Goal: Transaction & Acquisition: Obtain resource

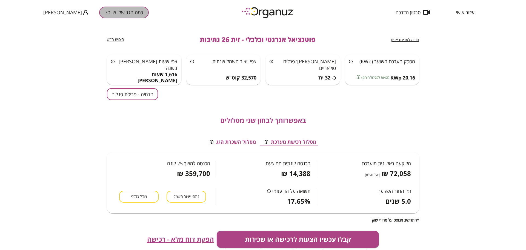
click at [122, 12] on button "כמה הגג שלי שווה?" at bounding box center [124, 13] width 50 height 12
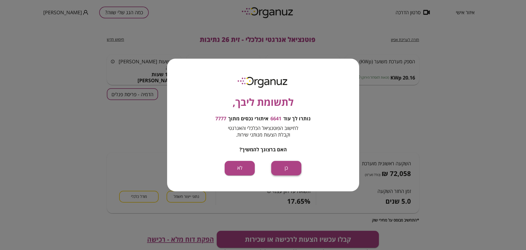
click at [288, 170] on button "כן" at bounding box center [286, 168] width 30 height 15
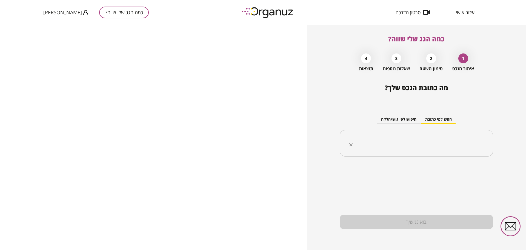
drag, startPoint x: 428, startPoint y: 139, endPoint x: 426, endPoint y: 136, distance: 3.3
click at [428, 138] on input "text" at bounding box center [418, 143] width 136 height 14
paste input "**********"
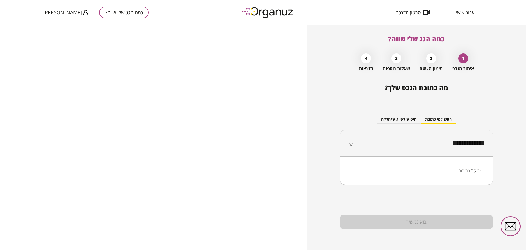
click at [466, 169] on li "זית 25 נתיבות" at bounding box center [416, 171] width 139 height 10
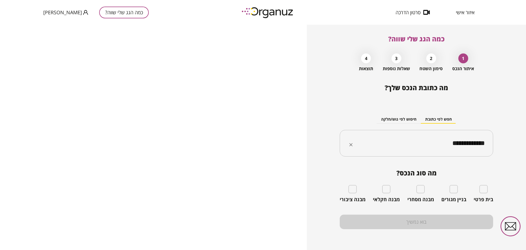
type input "**********"
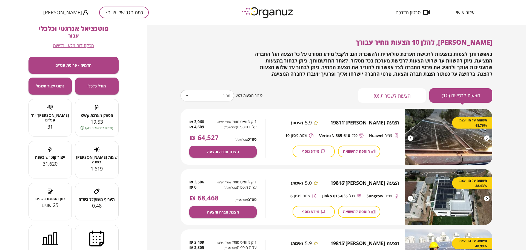
click at [120, 12] on button "כמה הגג שלי שווה?" at bounding box center [124, 13] width 50 height 12
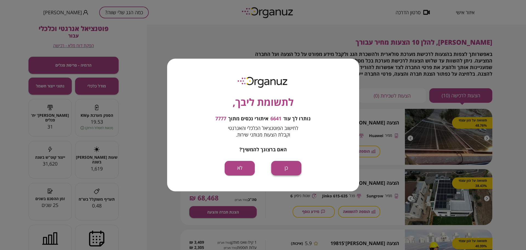
click at [293, 163] on button "כן" at bounding box center [286, 168] width 30 height 15
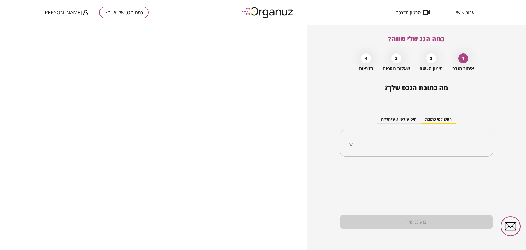
click at [395, 134] on div "​" at bounding box center [416, 143] width 153 height 27
click at [468, 13] on span "איזור אישי" at bounding box center [465, 12] width 19 height 5
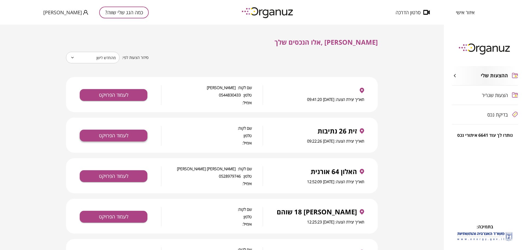
click at [131, 133] on button "לעמוד הפרויקט" at bounding box center [114, 136] width 68 height 12
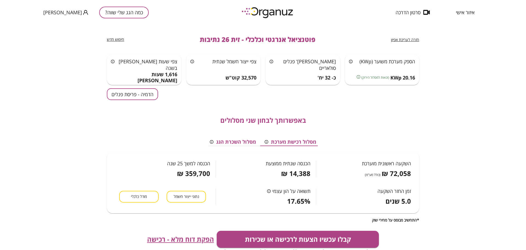
click at [117, 97] on button "הדמיה - פריסת פנלים" at bounding box center [132, 94] width 51 height 12
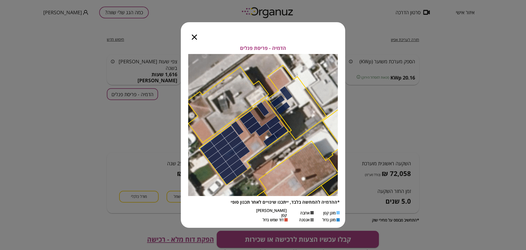
click at [197, 39] on icon "button" at bounding box center [194, 37] width 5 height 5
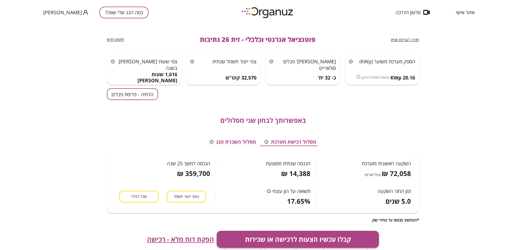
click at [271, 238] on button "קבלו עכשיו הצעות לרכישה או שכירות" at bounding box center [298, 239] width 162 height 17
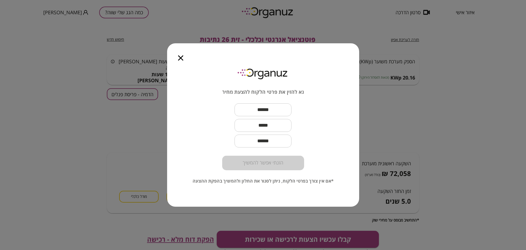
click at [263, 111] on input "text" at bounding box center [262, 110] width 57 height 16
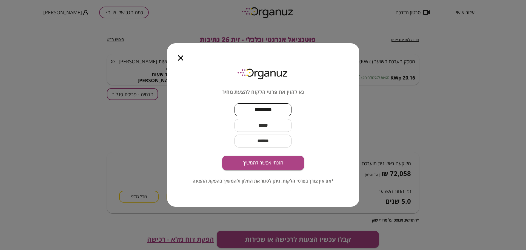
click at [243, 110] on input "********" at bounding box center [262, 110] width 57 height 16
type input "**********"
click at [285, 127] on input "text" at bounding box center [262, 125] width 57 height 16
paste input "**********"
type input "**********"
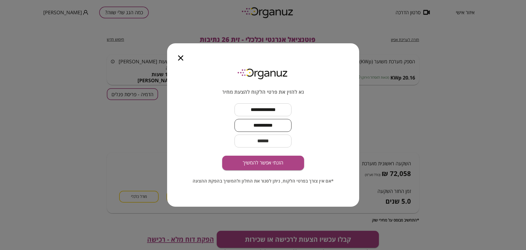
click at [266, 156] on button "הזנתי אפשר להמשיך" at bounding box center [263, 163] width 82 height 15
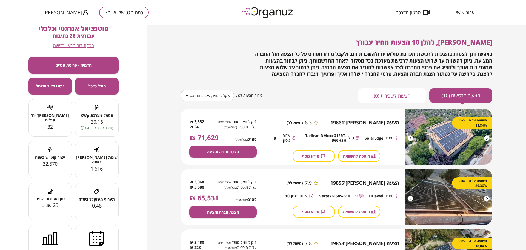
click at [224, 96] on body "**********" at bounding box center [263, 125] width 526 height 250
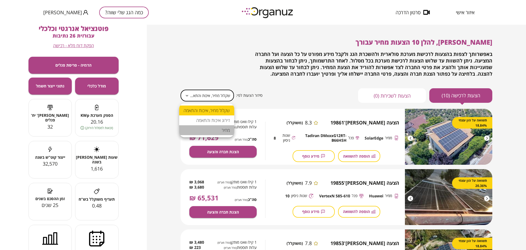
click at [224, 129] on li "מחיר" at bounding box center [206, 130] width 55 height 10
type input "*****"
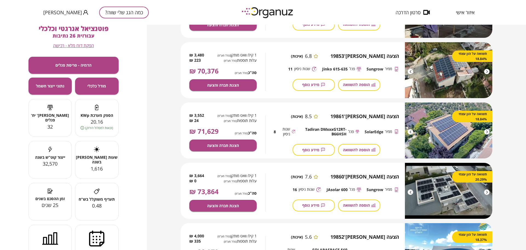
scroll to position [308, 0]
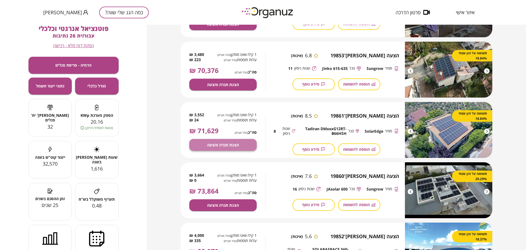
click at [245, 139] on button "הצגת חברה והצעה" at bounding box center [222, 145] width 67 height 12
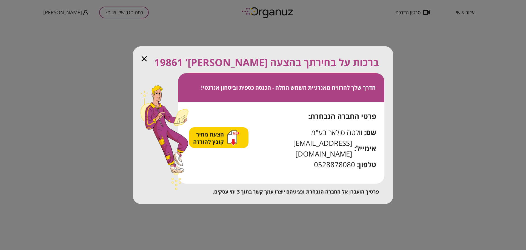
click at [217, 145] on span "הצעת מחיר קובץ להורדה" at bounding box center [209, 138] width 32 height 15
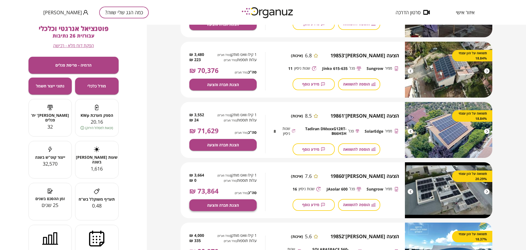
click at [231, 207] on span "הצגת חברה והצעה" at bounding box center [223, 205] width 32 height 5
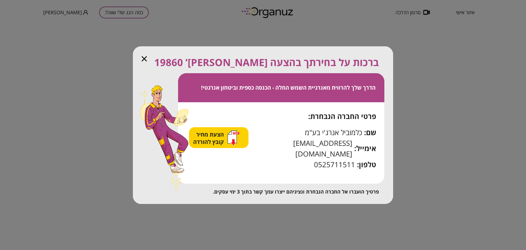
click at [211, 141] on span "הצעת מחיר קובץ להורדה" at bounding box center [209, 138] width 32 height 15
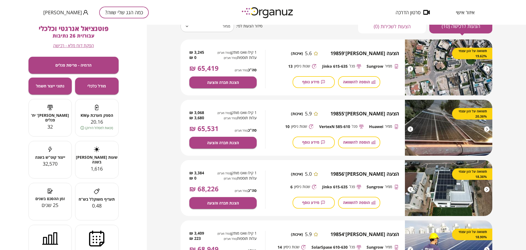
scroll to position [68, 0]
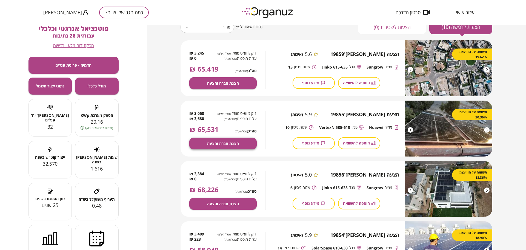
click at [219, 139] on button "הצגת חברה והצעה" at bounding box center [222, 144] width 67 height 12
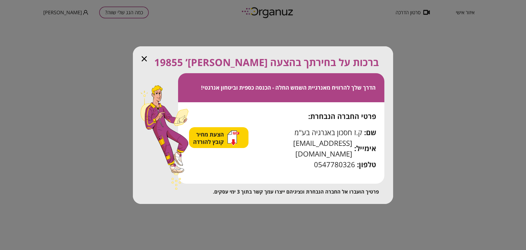
click at [216, 134] on div "הצעת מחיר קובץ להורדה" at bounding box center [218, 137] width 59 height 21
click at [218, 140] on span "הצעת מחיר קובץ להורדה" at bounding box center [209, 138] width 32 height 15
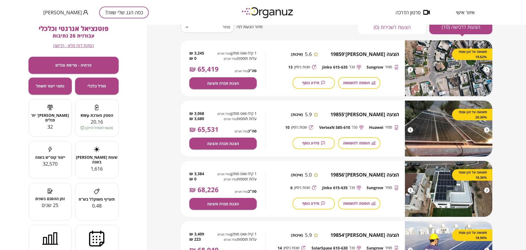
scroll to position [0, 0]
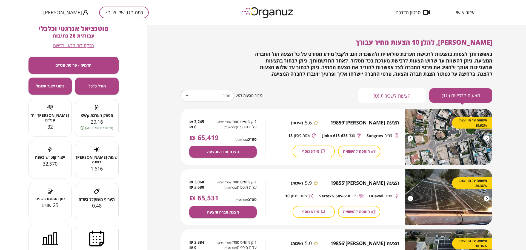
click at [98, 25] on span "פוטנציאל אנרגטי וכלכלי" at bounding box center [74, 28] width 70 height 9
click at [114, 14] on button "כמה הגג שלי שווה?" at bounding box center [124, 13] width 50 height 12
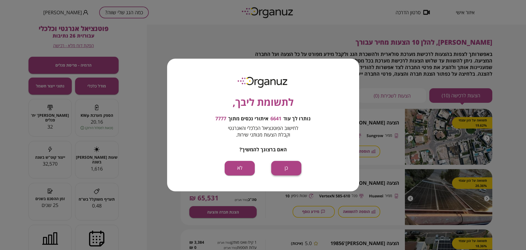
click at [298, 173] on button "כן" at bounding box center [286, 168] width 30 height 15
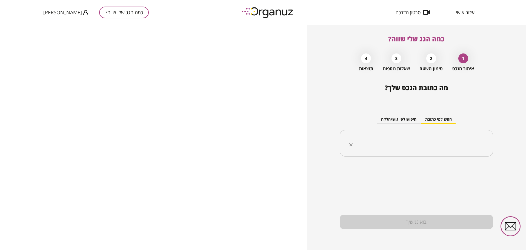
click at [406, 145] on input "text" at bounding box center [418, 143] width 136 height 14
paste input "**********"
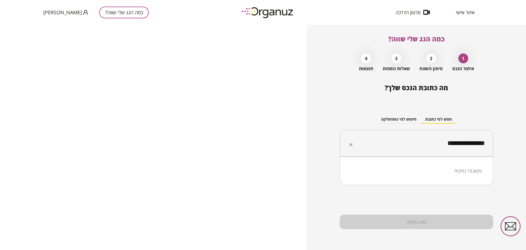
click at [438, 172] on li "פקאן 13 נתיבות" at bounding box center [416, 171] width 139 height 10
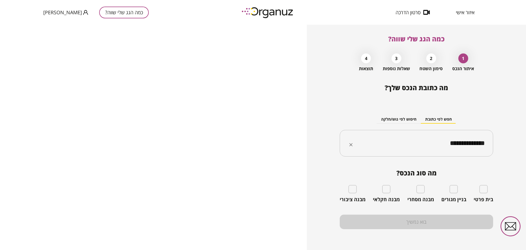
type input "**********"
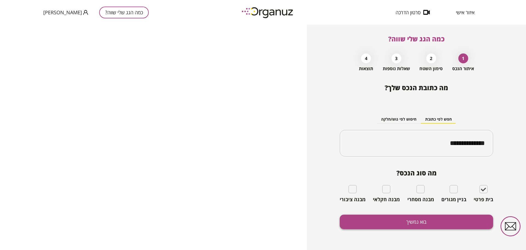
click at [441, 218] on button "בוא נמשיך" at bounding box center [416, 221] width 153 height 15
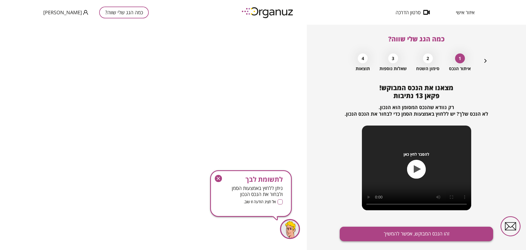
click at [439, 229] on button "זהו הנכס המבוקש, אפשר להמשיך" at bounding box center [416, 234] width 153 height 15
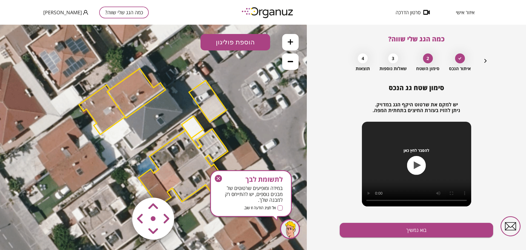
click at [216, 176] on icon "button" at bounding box center [218, 178] width 7 height 7
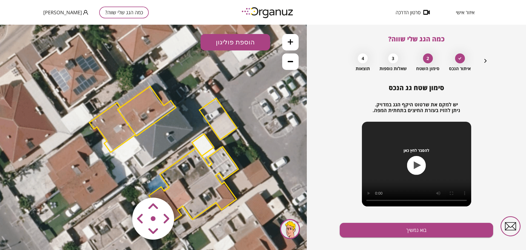
drag, startPoint x: 253, startPoint y: 95, endPoint x: 254, endPoint y: 99, distance: 3.7
click at [254, 98] on icon at bounding box center [164, 156] width 468 height 468
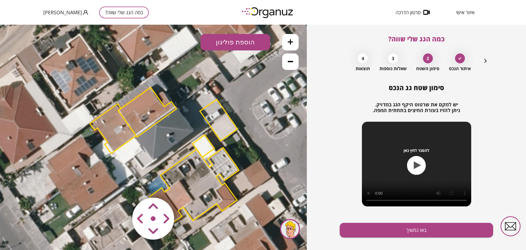
click at [162, 105] on polygon at bounding box center [147, 112] width 58 height 50
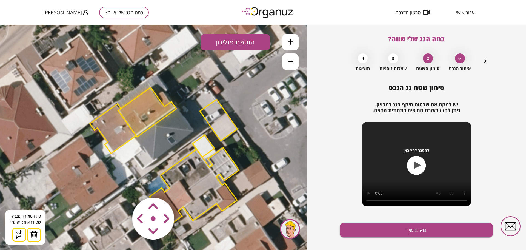
click at [121, 186] on area at bounding box center [121, 186] width 0 height 0
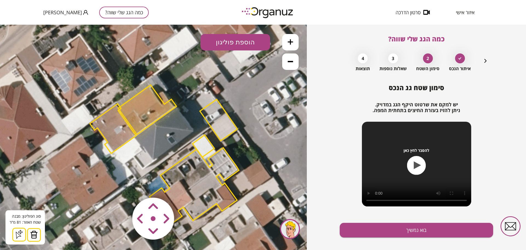
click at [121, 186] on area at bounding box center [121, 186] width 0 height 0
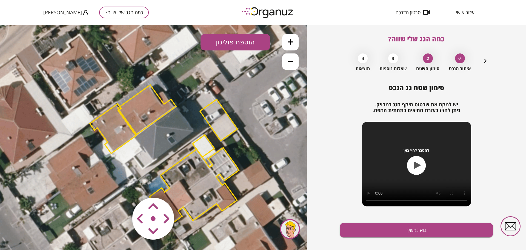
drag, startPoint x: 181, startPoint y: 111, endPoint x: 192, endPoint y: 121, distance: 15.3
click at [192, 121] on icon at bounding box center [164, 157] width 468 height 468
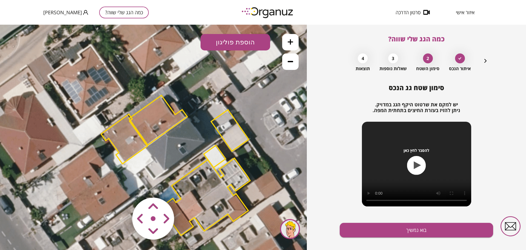
click at [121, 186] on area at bounding box center [121, 186] width 0 height 0
click at [291, 43] on icon at bounding box center [290, 41] width 5 height 5
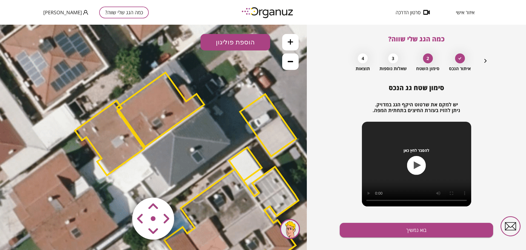
click at [234, 38] on button "הוספת פוליגון" at bounding box center [236, 42] width 70 height 16
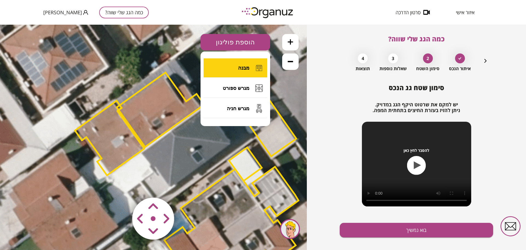
click at [231, 70] on button "מבנה" at bounding box center [236, 67] width 64 height 19
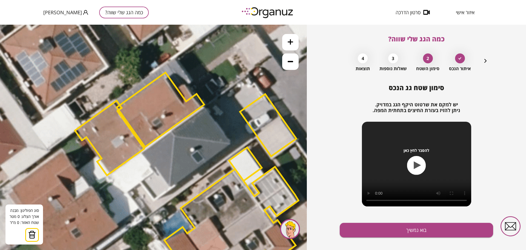
click at [142, 152] on icon at bounding box center [186, 182] width 703 height 703
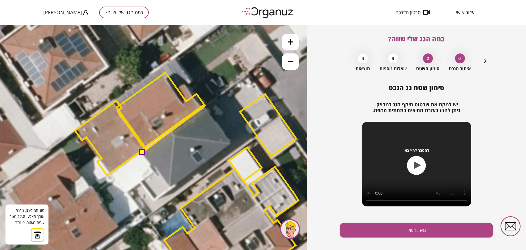
click at [206, 105] on polygon at bounding box center [173, 128] width 63 height 47
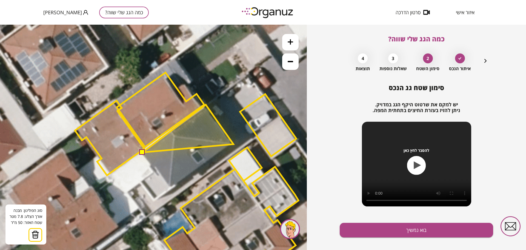
click at [233, 144] on polygon at bounding box center [187, 129] width 91 height 48
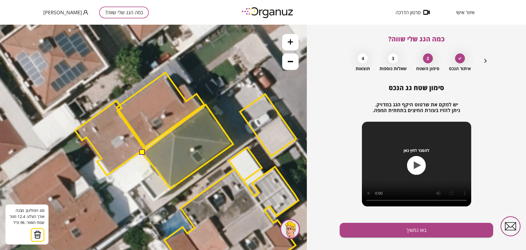
click at [171, 188] on polygon at bounding box center [187, 147] width 91 height 84
click at [143, 154] on button at bounding box center [141, 151] width 5 height 5
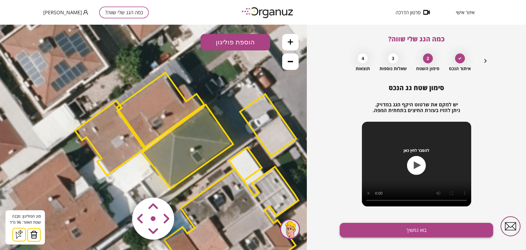
click at [412, 234] on button "בוא נמשיך" at bounding box center [416, 230] width 153 height 15
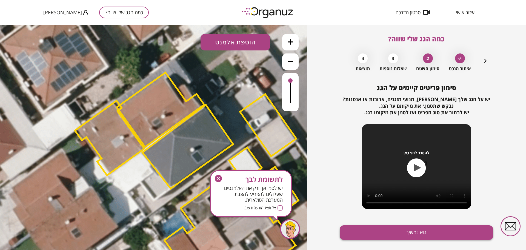
click at [412, 234] on button "בוא נמשיך" at bounding box center [416, 232] width 153 height 15
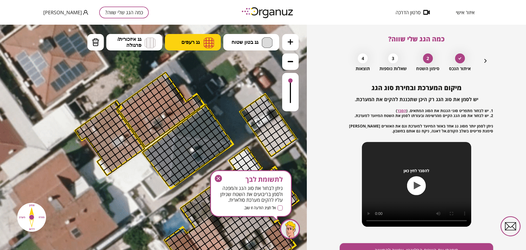
click at [194, 47] on button "גג רעפים" at bounding box center [193, 42] width 56 height 16
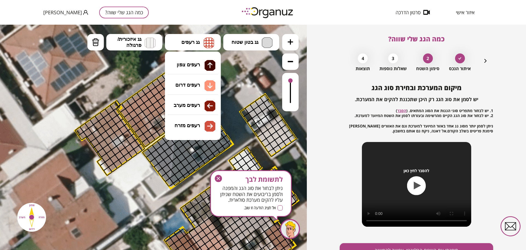
click at [214, 118] on div ".st0 { fill: #FFFFFF; } 96" at bounding box center [153, 137] width 307 height 225
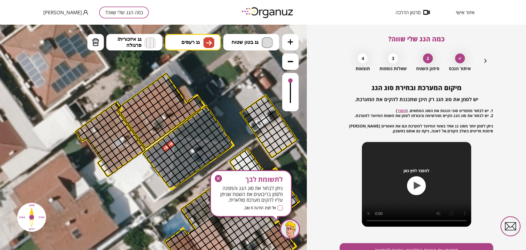
drag, startPoint x: 169, startPoint y: 143, endPoint x: 165, endPoint y: 149, distance: 6.8
click at [202, 50] on ul "גג בטון שטוח מפלס א א מפלס ב ב מפלס ג ג גג רעפים רעפים צפון" at bounding box center [183, 43] width 192 height 18
click at [201, 48] on button "גג רעפים" at bounding box center [193, 42] width 56 height 16
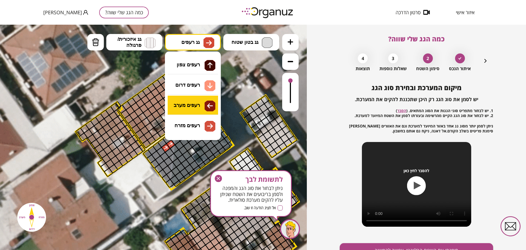
click at [195, 102] on div ".st0 { fill: #FFFFFF; } 96" at bounding box center [153, 137] width 307 height 225
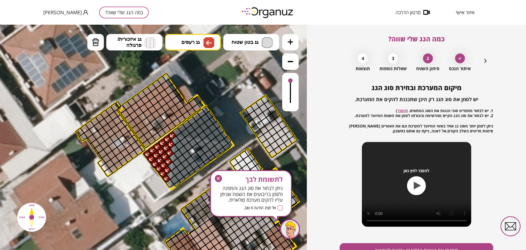
drag, startPoint x: 166, startPoint y: 144, endPoint x: 173, endPoint y: 154, distance: 12.2
click at [201, 44] on button "גג רעפים" at bounding box center [193, 42] width 56 height 16
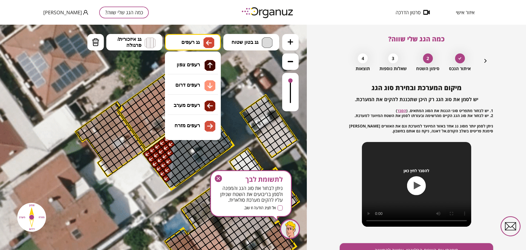
click at [202, 88] on div ".st0 { fill: #FFFFFF; } 96" at bounding box center [153, 137] width 307 height 225
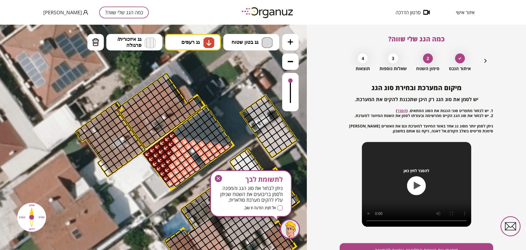
drag, startPoint x: 177, startPoint y: 142, endPoint x: 209, endPoint y: 160, distance: 37.0
click at [205, 44] on img at bounding box center [208, 42] width 11 height 11
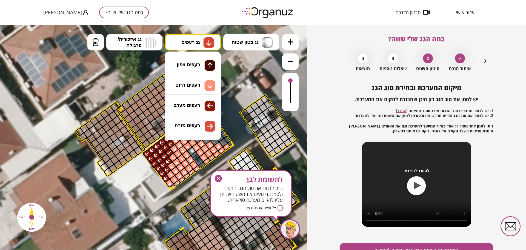
click at [203, 128] on div ".st0 { fill: #FFFFFF; } 96" at bounding box center [153, 137] width 307 height 225
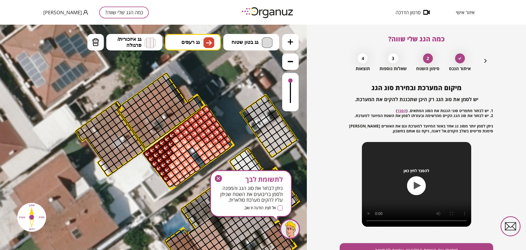
drag, startPoint x: 227, startPoint y: 139, endPoint x: 238, endPoint y: 121, distance: 20.9
click at [218, 106] on div ".st0 { fill: #FFFFFF; }" at bounding box center [187, 183] width 703 height 703
click at [216, 175] on icon "button" at bounding box center [218, 178] width 7 height 7
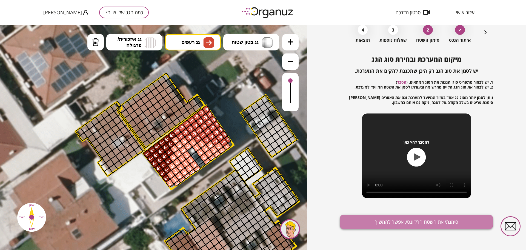
click at [370, 216] on button "סימנתי את השטח הרלוונטי, אפשר להמשיך" at bounding box center [416, 221] width 153 height 15
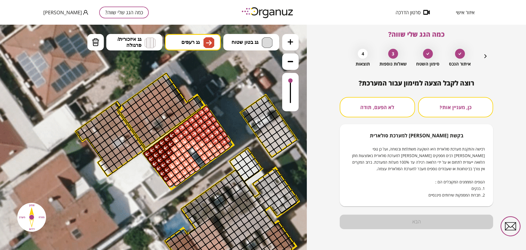
click at [361, 103] on button "לא הפעם, תודה" at bounding box center [377, 107] width 75 height 20
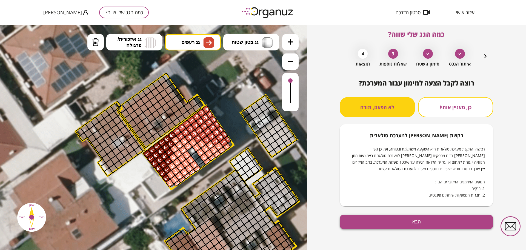
click at [391, 222] on button "הבא" at bounding box center [416, 221] width 153 height 15
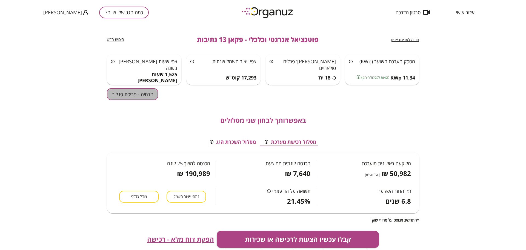
click at [140, 92] on button "הדמיה - פריסת פנלים" at bounding box center [132, 94] width 51 height 12
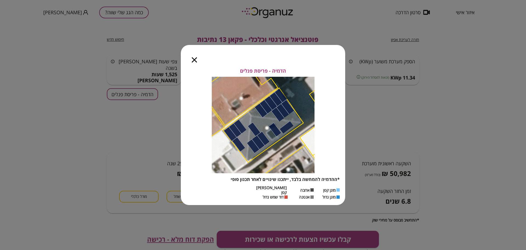
click at [194, 59] on icon "button" at bounding box center [194, 59] width 5 height 5
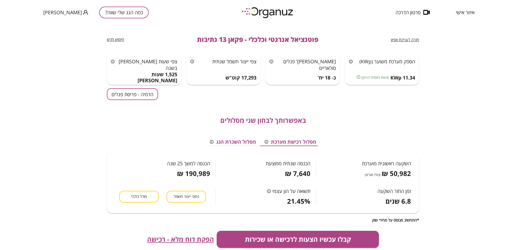
click at [416, 40] on span "חזרה לעריכת אפיון" at bounding box center [405, 39] width 28 height 5
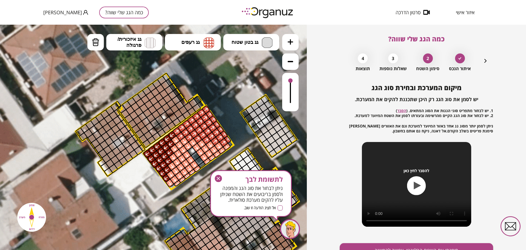
click at [216, 179] on icon "button" at bounding box center [218, 178] width 7 height 7
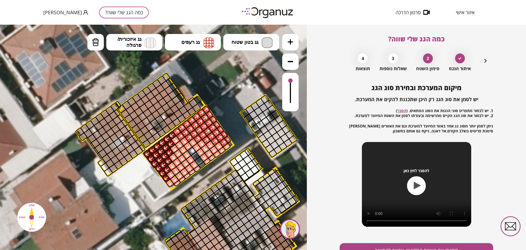
click at [485, 61] on icon "button" at bounding box center [485, 61] width 2 height 4
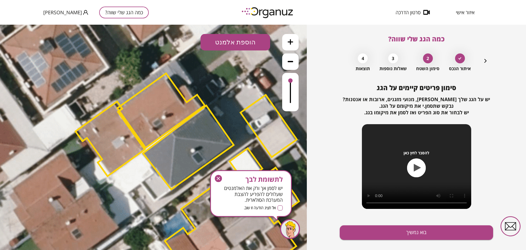
click at [237, 44] on button "הוספת אלמנט" at bounding box center [236, 42] width 70 height 16
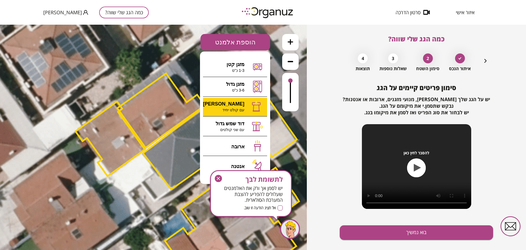
click at [245, 107] on div ".st0 { fill: #FFFFFF; } 10" at bounding box center [153, 137] width 307 height 225
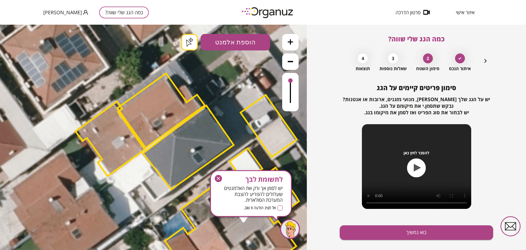
drag, startPoint x: 217, startPoint y: 178, endPoint x: 216, endPoint y: 150, distance: 28.0
click at [217, 178] on icon "button" at bounding box center [218, 178] width 7 height 7
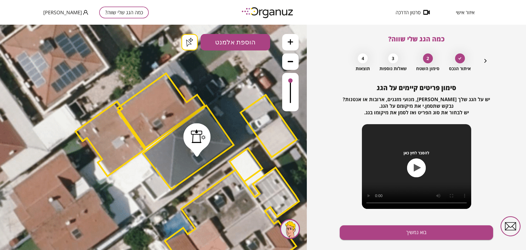
click at [194, 42] on div ".st0 { fill: #FFFFFF; } .st0 { fill: #FFFFFF; }" at bounding box center [153, 137] width 307 height 225
click at [385, 231] on button "בוא נמשיך" at bounding box center [416, 232] width 153 height 15
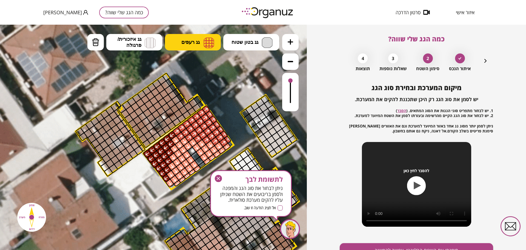
click at [207, 39] on img at bounding box center [209, 42] width 11 height 11
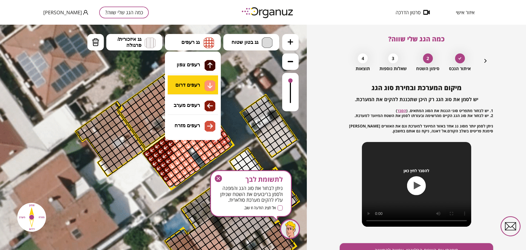
click at [207, 85] on div ".st0 { fill: #FFFFFF; } .st0 { fill: #FFFFFF; }" at bounding box center [153, 137] width 307 height 225
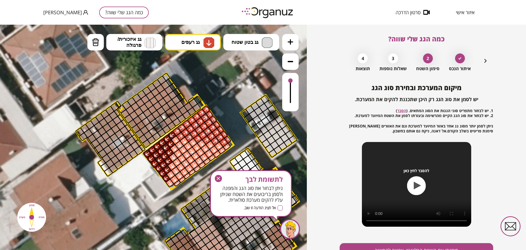
drag, startPoint x: 192, startPoint y: 151, endPoint x: 214, endPoint y: 174, distance: 31.4
click at [214, 174] on div ".st0 { fill: #FFFFFF; } .st0 { fill: #FFFFFF; }" at bounding box center [187, 183] width 703 height 703
click at [216, 182] on icon "button" at bounding box center [218, 178] width 7 height 7
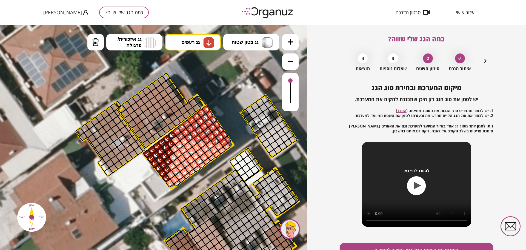
click at [219, 178] on icon at bounding box center [187, 183] width 703 height 703
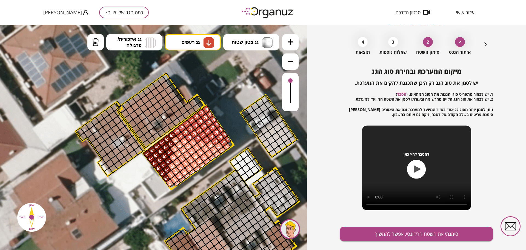
scroll to position [28, 0]
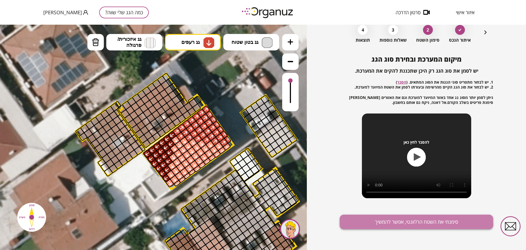
click at [365, 214] on button "סימנתי את השטח הרלוונטי, אפשר להמשיך" at bounding box center [416, 221] width 153 height 15
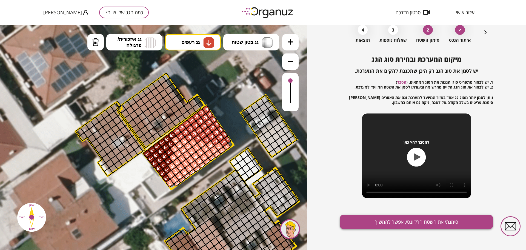
scroll to position [5, 0]
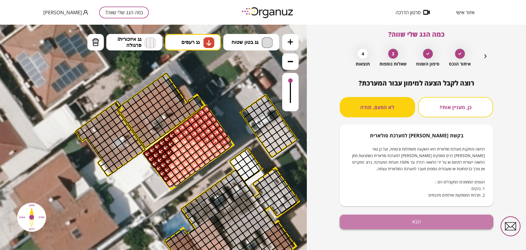
click at [378, 223] on button "הבא" at bounding box center [416, 221] width 153 height 15
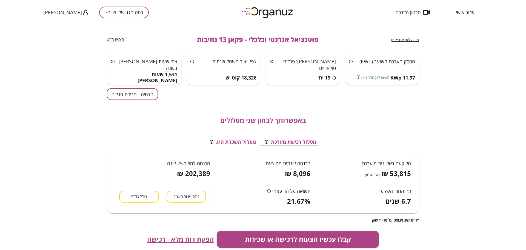
click at [128, 93] on button "הדמיה - פריסת פנלים" at bounding box center [132, 94] width 51 height 12
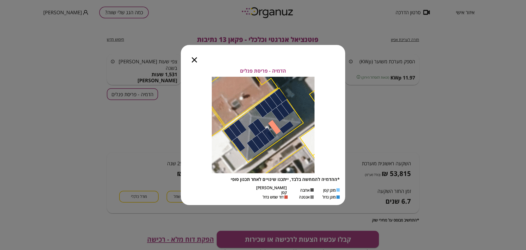
click at [194, 60] on icon "button" at bounding box center [194, 59] width 5 height 5
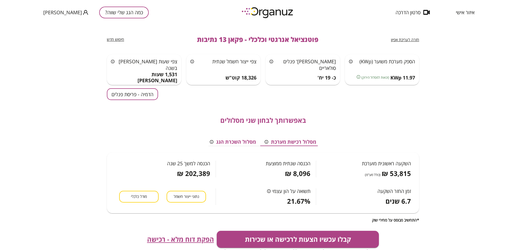
click at [153, 97] on button "הדמיה - פריסת פנלים" at bounding box center [132, 94] width 51 height 12
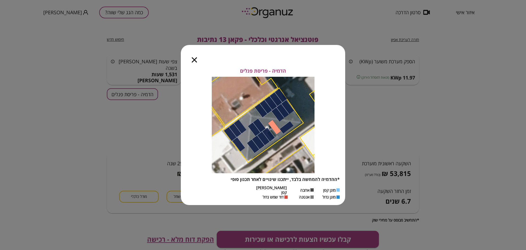
click at [481, 76] on div "הדמיה - פריסת פנלים *ההדמיה להמחשה בלבד, ייתכנו שינויים לאחר תכנון סופי מזגן קט…" at bounding box center [263, 125] width 526 height 250
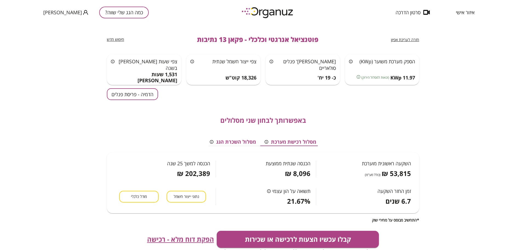
click at [405, 38] on span "חזרה לעריכת אפיון" at bounding box center [405, 39] width 28 height 5
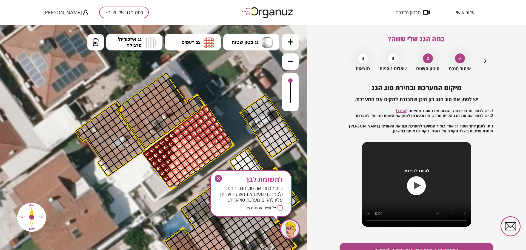
click at [217, 179] on icon "button" at bounding box center [218, 178] width 7 height 7
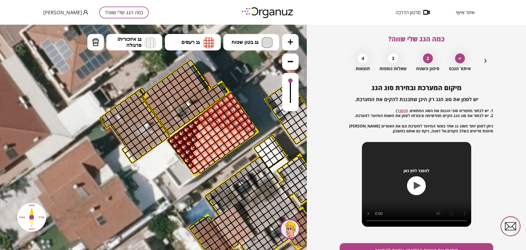
drag, startPoint x: 137, startPoint y: 202, endPoint x: 176, endPoint y: 179, distance: 45.2
click at [166, 187] on icon at bounding box center [211, 170] width 703 height 703
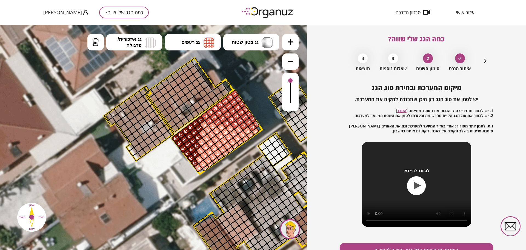
click at [483, 59] on icon "button" at bounding box center [485, 61] width 7 height 7
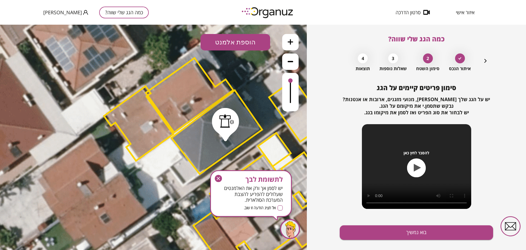
click at [483, 61] on icon "button" at bounding box center [485, 61] width 7 height 7
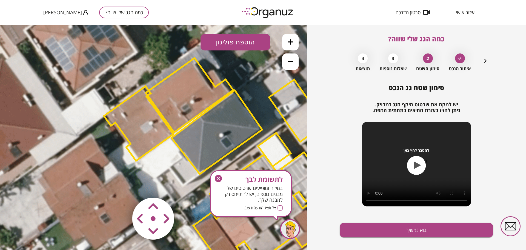
click at [248, 40] on button "הוספת פוליגון" at bounding box center [236, 42] width 70 height 16
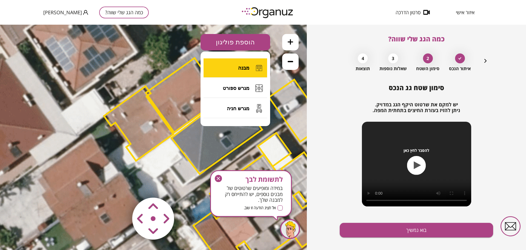
click at [238, 67] on span "מבנה" at bounding box center [243, 68] width 11 height 6
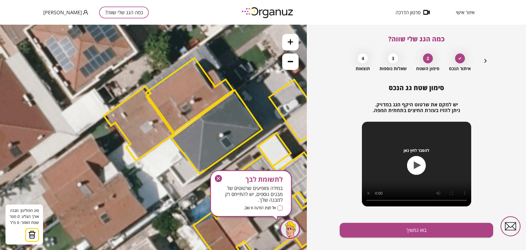
click at [142, 161] on icon at bounding box center [215, 167] width 703 height 703
click at [154, 179] on icon at bounding box center [215, 167] width 703 height 703
click at [184, 157] on polygon at bounding box center [163, 168] width 42 height 23
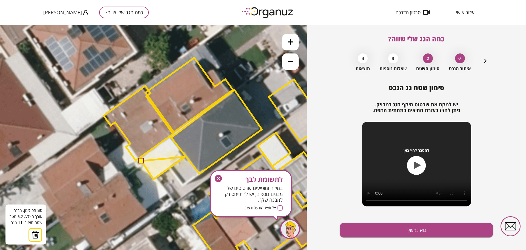
click at [185, 157] on polygon at bounding box center [163, 168] width 44 height 22
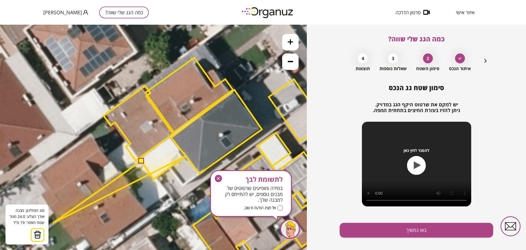
click at [39, 231] on img at bounding box center [38, 234] width 8 height 8
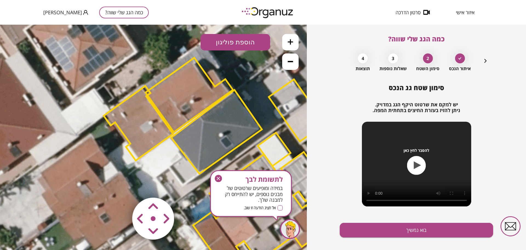
click at [291, 37] on button at bounding box center [290, 42] width 16 height 16
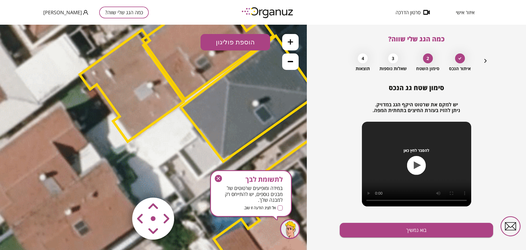
drag, startPoint x: 163, startPoint y: 157, endPoint x: 196, endPoint y: 83, distance: 80.7
click at [163, 139] on icon at bounding box center [247, 153] width 1054 height 1054
click at [233, 50] on button "הוספת פוליגון" at bounding box center [236, 42] width 70 height 16
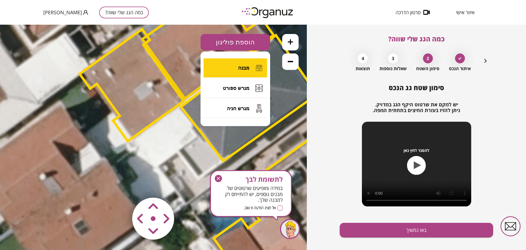
click at [240, 72] on button "מבנה" at bounding box center [236, 67] width 64 height 19
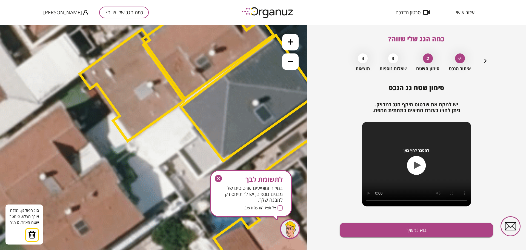
click at [179, 108] on icon at bounding box center [247, 152] width 1054 height 1054
click at [134, 141] on icon at bounding box center [247, 152] width 1054 height 1054
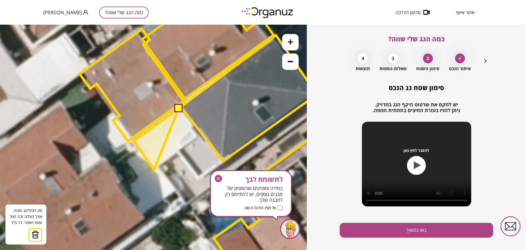
click at [154, 170] on polygon at bounding box center [156, 138] width 45 height 61
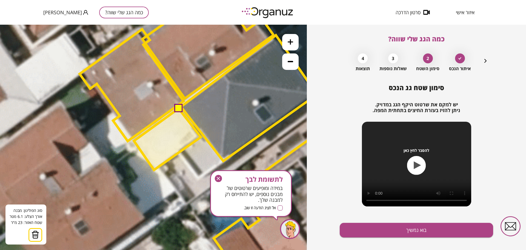
click at [201, 137] on polygon at bounding box center [167, 138] width 67 height 61
click at [178, 109] on button at bounding box center [178, 108] width 8 height 8
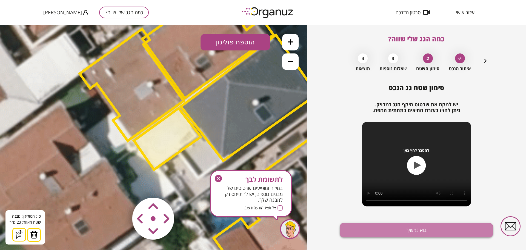
click at [370, 234] on button "בוא נמשיך" at bounding box center [416, 230] width 153 height 15
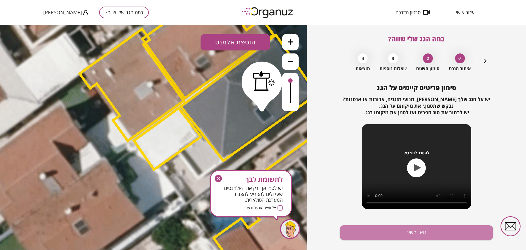
click at [370, 234] on button "בוא נמשיך" at bounding box center [416, 232] width 153 height 15
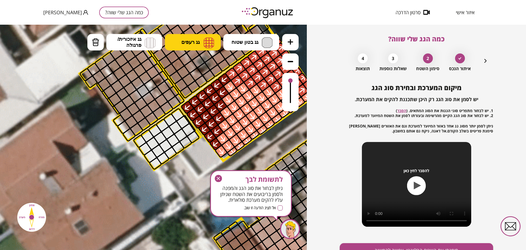
click at [198, 45] on button "גג רעפים" at bounding box center [193, 42] width 56 height 16
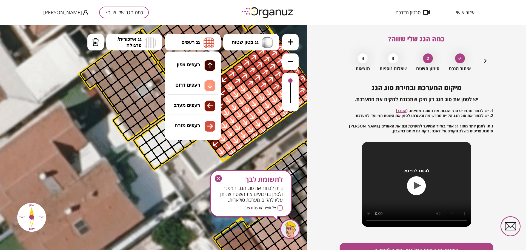
click at [148, 50] on ul "גג בטון שטוח מפלס א א מפלס ב ב מפלס ג ג גג רעפים רעפים צפון" at bounding box center [183, 43] width 192 height 18
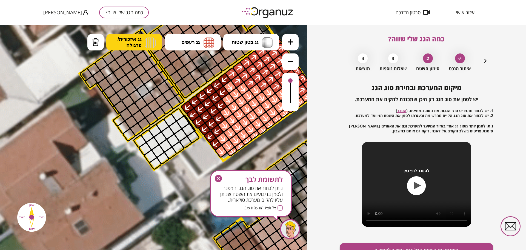
click at [145, 44] on img at bounding box center [150, 42] width 11 height 11
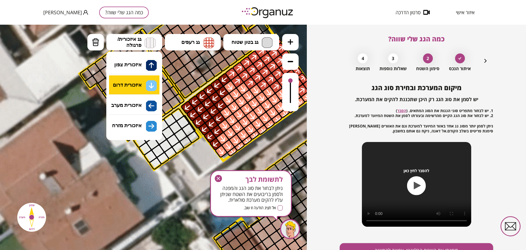
click at [145, 88] on div ".st0 { fill: #FFFFFF; } .st0 { fill: #FFFFFF; }" at bounding box center [153, 137] width 307 height 225
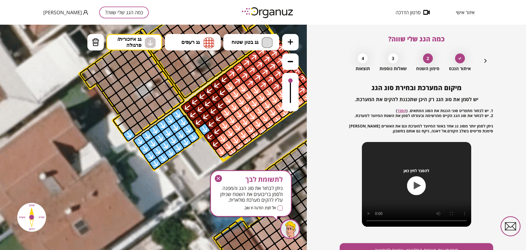
drag, startPoint x: 191, startPoint y: 135, endPoint x: 145, endPoint y: 141, distance: 47.0
click at [95, 43] on img at bounding box center [96, 42] width 8 height 8
click at [131, 133] on div at bounding box center [129, 135] width 14 height 14
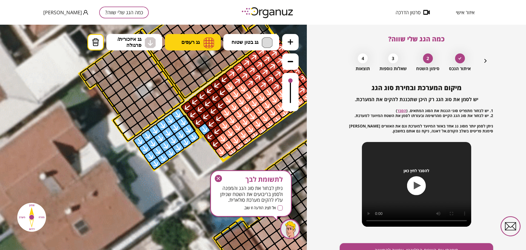
click at [197, 42] on span "גג רעפים" at bounding box center [190, 42] width 18 height 6
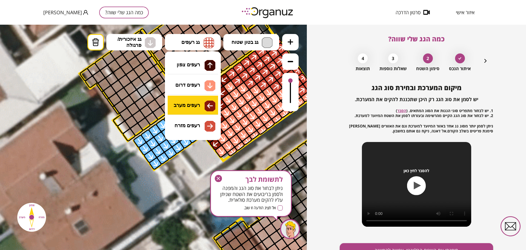
click at [210, 108] on div ".st0 { fill: #FFFFFF; } .st0 { fill: #FFFFFF; }" at bounding box center [153, 137] width 307 height 225
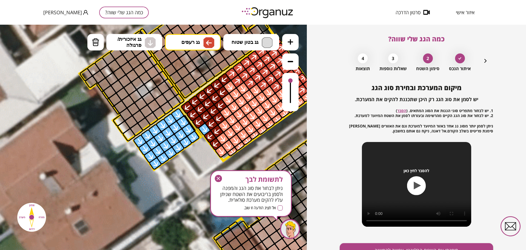
click at [205, 130] on div at bounding box center [204, 129] width 13 height 14
click at [220, 179] on icon "button" at bounding box center [218, 178] width 7 height 7
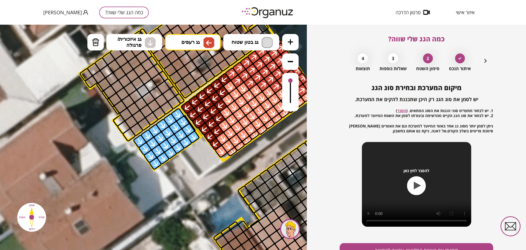
click at [383, 221] on div "להסבר לחץ כאן" at bounding box center [416, 184] width 109 height 85
click at [382, 245] on button "סימנתי את השטח הרלוונטי, אפשר להמשיך" at bounding box center [416, 250] width 153 height 15
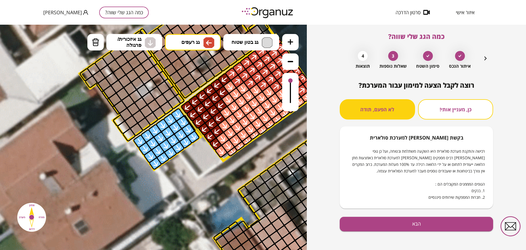
scroll to position [5, 0]
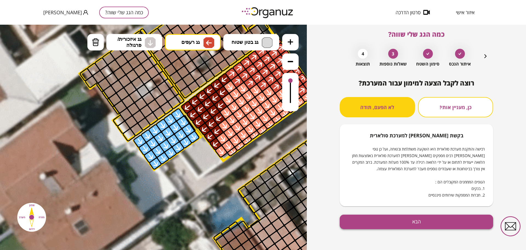
click at [408, 216] on button "הבא" at bounding box center [416, 221] width 153 height 15
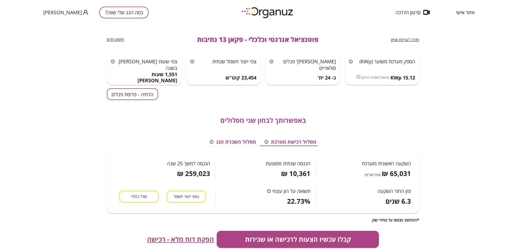
click at [139, 93] on button "הדמיה - פריסת פנלים" at bounding box center [132, 94] width 51 height 12
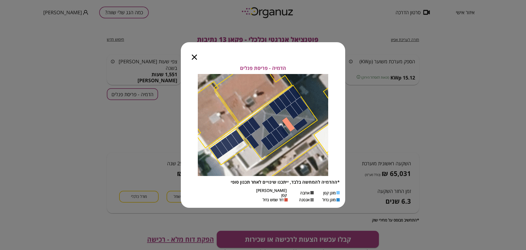
click at [194, 58] on icon "button" at bounding box center [194, 57] width 5 height 5
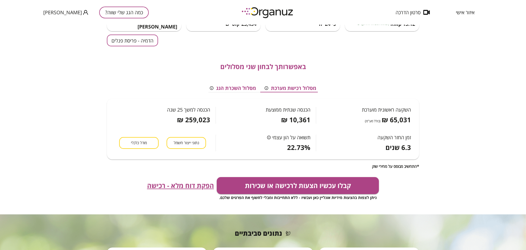
scroll to position [68, 0]
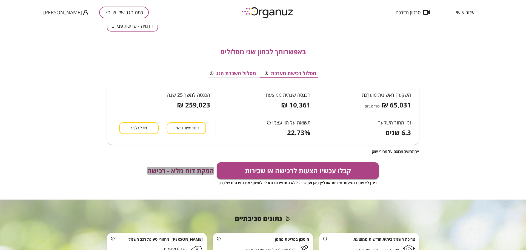
click at [191, 171] on span "הפקת דוח מלא - רכישה" at bounding box center [180, 171] width 67 height 8
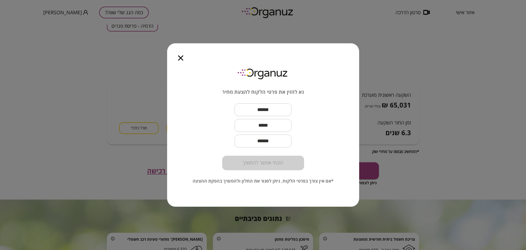
click at [181, 58] on icon "button" at bounding box center [180, 57] width 5 height 5
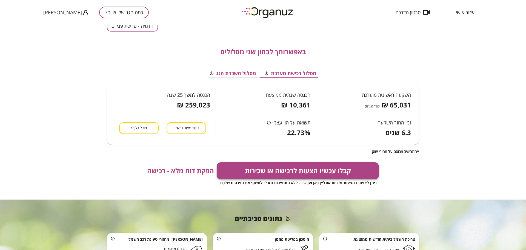
click at [284, 167] on button "קבלו עכשיו הצעות לרכישה או שכירות" at bounding box center [298, 170] width 162 height 17
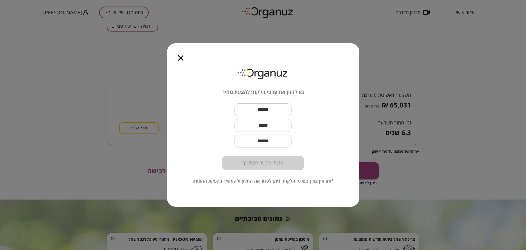
click at [269, 107] on input "text" at bounding box center [262, 110] width 57 height 16
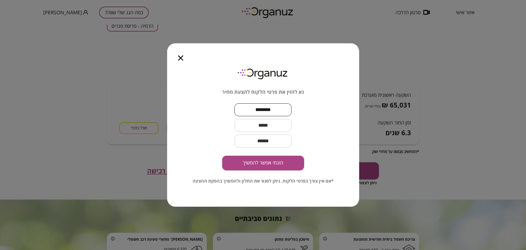
click at [257, 106] on input "********" at bounding box center [262, 110] width 57 height 16
click at [256, 110] on input "********" at bounding box center [262, 110] width 57 height 16
type input "**********"
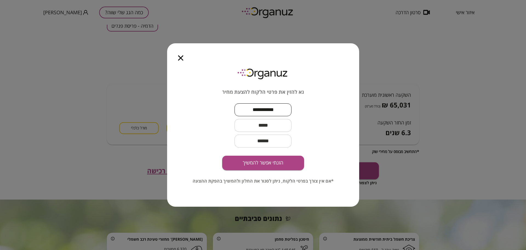
click at [259, 123] on input "text" at bounding box center [262, 125] width 57 height 16
click at [275, 123] on input "text" at bounding box center [262, 125] width 57 height 16
paste input "**********"
type input "**********"
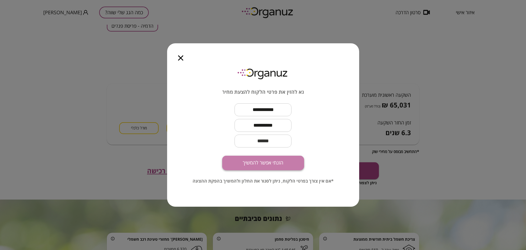
click at [264, 157] on button "הזנתי אפשר להמשיך" at bounding box center [263, 163] width 82 height 15
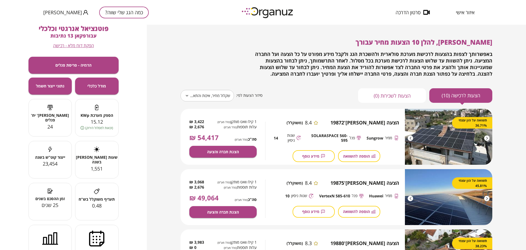
click at [203, 92] on body "**********" at bounding box center [263, 125] width 526 height 250
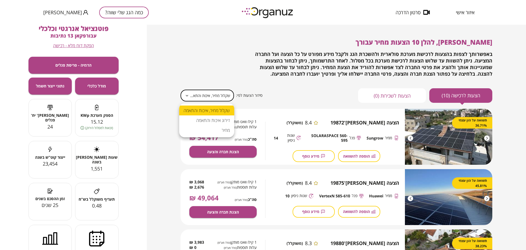
click at [222, 129] on li "מחיר" at bounding box center [206, 130] width 55 height 10
type input "*****"
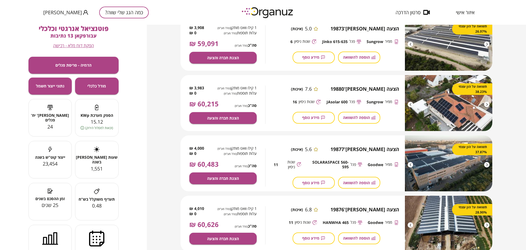
scroll to position [308, 0]
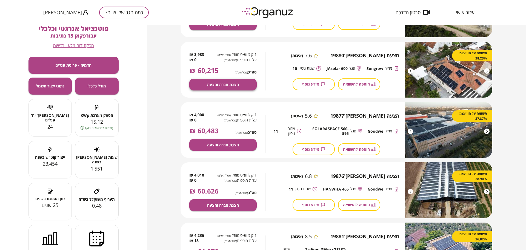
click at [248, 85] on button "הצגת חברה והצעה" at bounding box center [222, 85] width 67 height 12
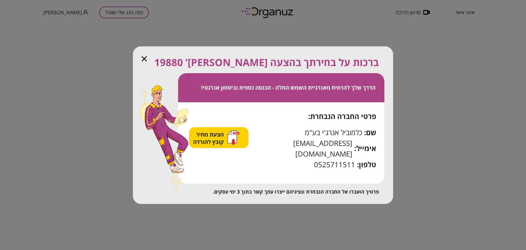
click at [225, 145] on span "הצעת מחיר קובץ להורדה" at bounding box center [209, 138] width 32 height 15
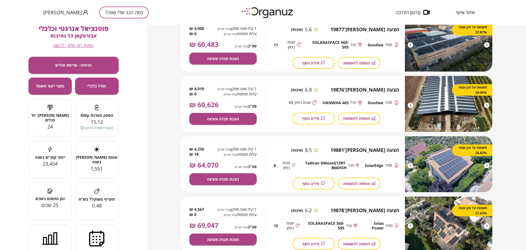
scroll to position [411, 0]
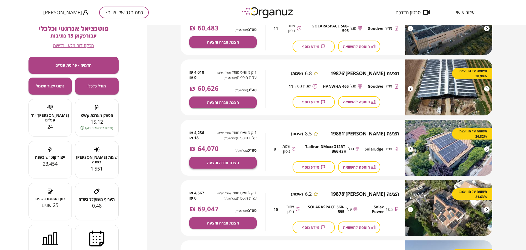
click at [241, 164] on button "הצגת חברה והצעה" at bounding box center [222, 163] width 67 height 12
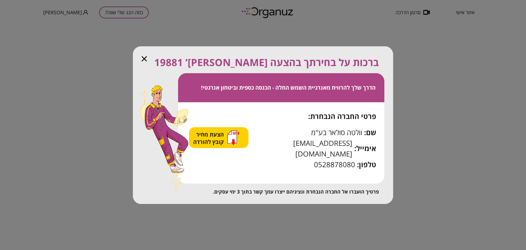
click at [229, 144] on div "הצעת מחיר קובץ להורדה" at bounding box center [216, 137] width 46 height 15
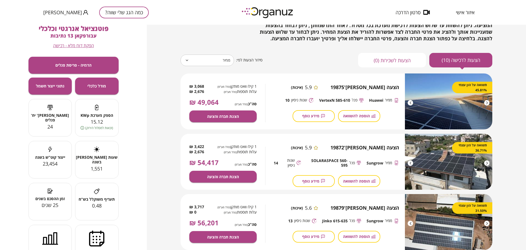
scroll to position [34, 0]
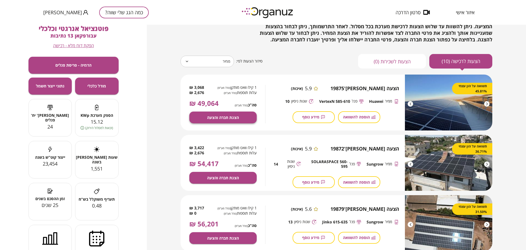
click at [245, 119] on button "הצגת חברה והצעה" at bounding box center [222, 117] width 67 height 12
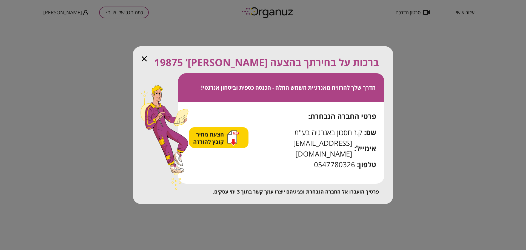
click at [239, 146] on icon "button" at bounding box center [233, 137] width 12 height 15
